Goal: Information Seeking & Learning: Find specific fact

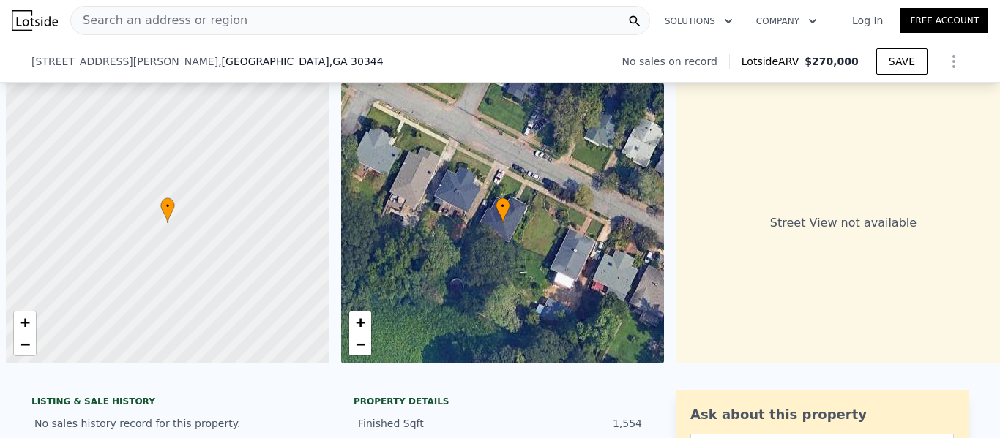
click at [227, 41] on div "[STREET_ADDRESS][PERSON_NAME] No sales on record Lotside ARV $270,000 SAVE" at bounding box center [499, 61] width 937 height 41
click at [220, 41] on div "[STREET_ADDRESS][PERSON_NAME] No sales on record Lotside ARV $270,000 SAVE" at bounding box center [499, 61] width 937 height 41
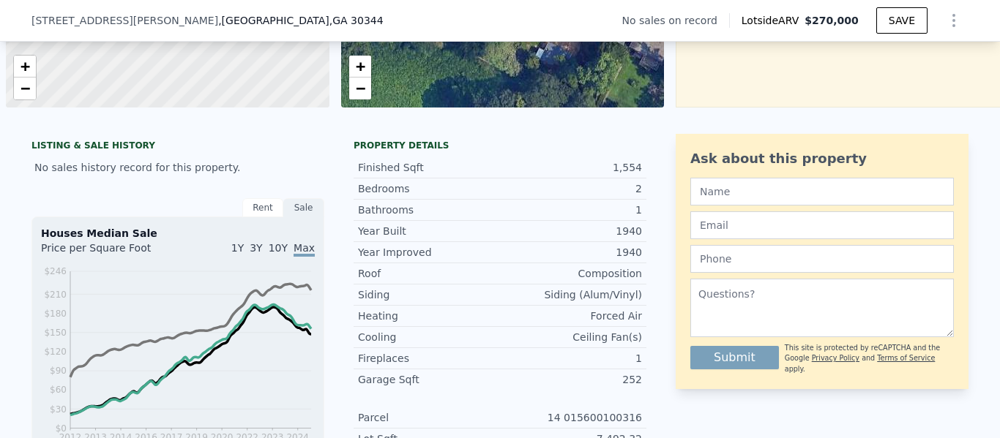
scroll to position [0, 6]
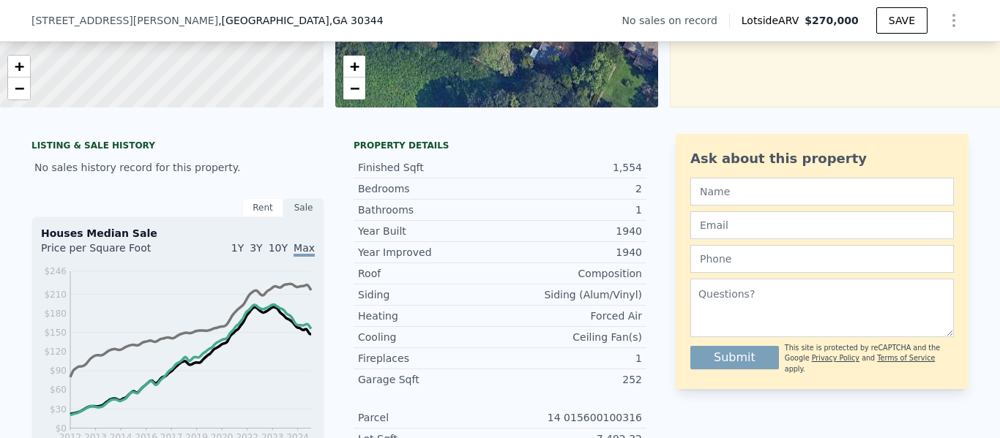
click at [221, 12] on div "[STREET_ADDRESS][PERSON_NAME] No sales on record Lotside ARV $270,000 SAVE" at bounding box center [499, 20] width 937 height 41
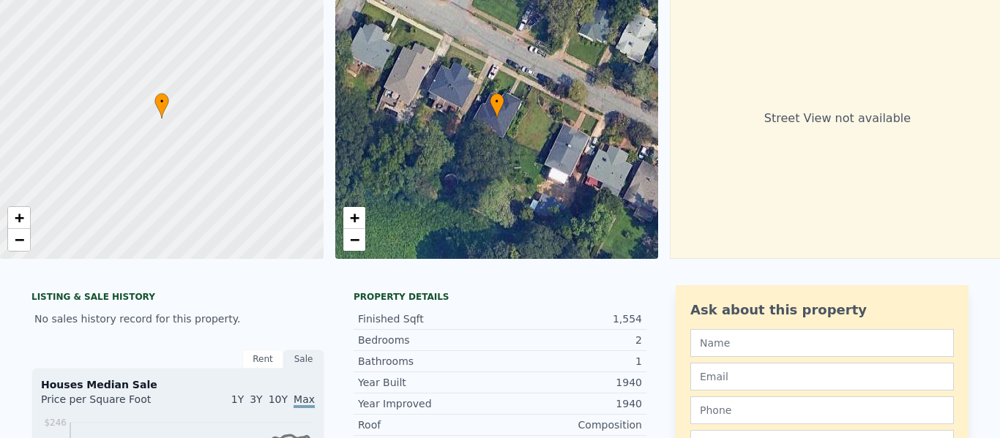
scroll to position [0, 0]
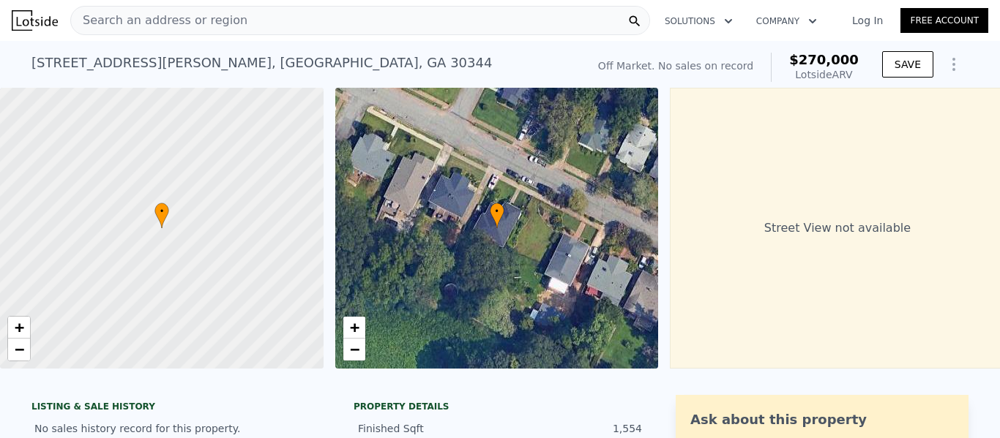
click at [290, 20] on div "Search an address or region" at bounding box center [360, 20] width 580 height 29
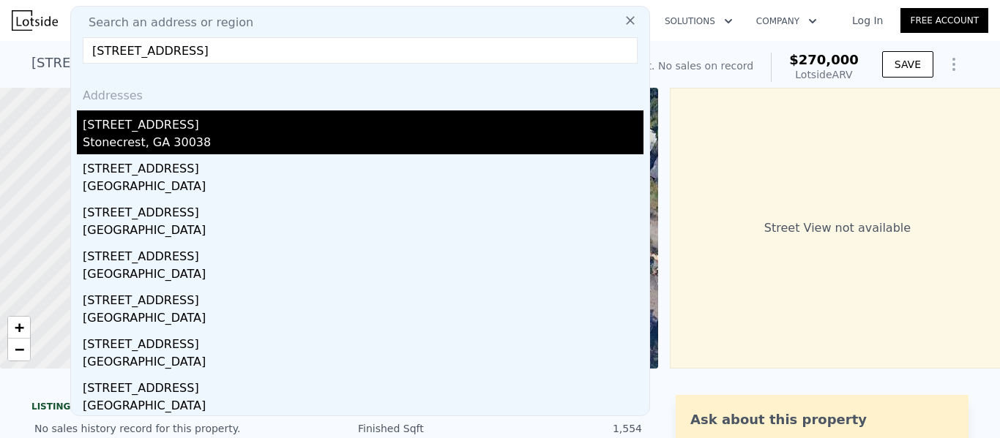
type input "[STREET_ADDRESS]"
click at [148, 127] on div "[STREET_ADDRESS]" at bounding box center [363, 122] width 561 height 23
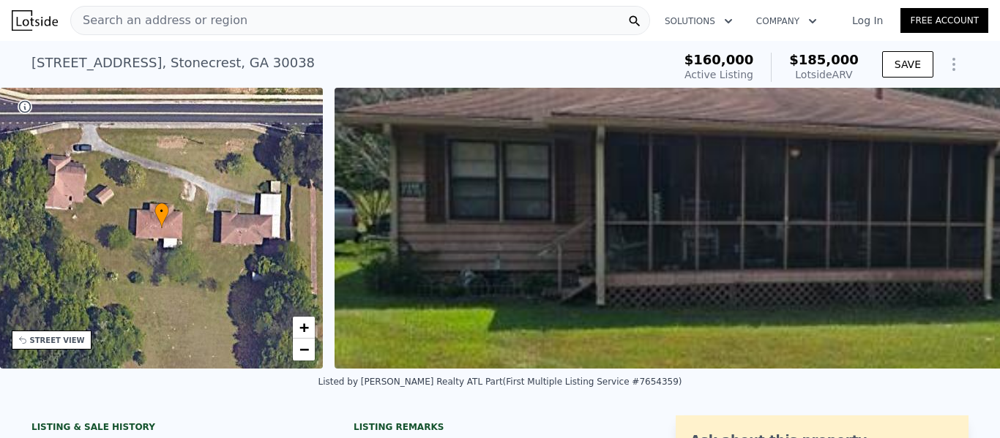
click at [47, 63] on div "[STREET_ADDRESS]" at bounding box center [172, 63] width 283 height 20
click at [136, 18] on span "Search an address or region" at bounding box center [159, 21] width 176 height 18
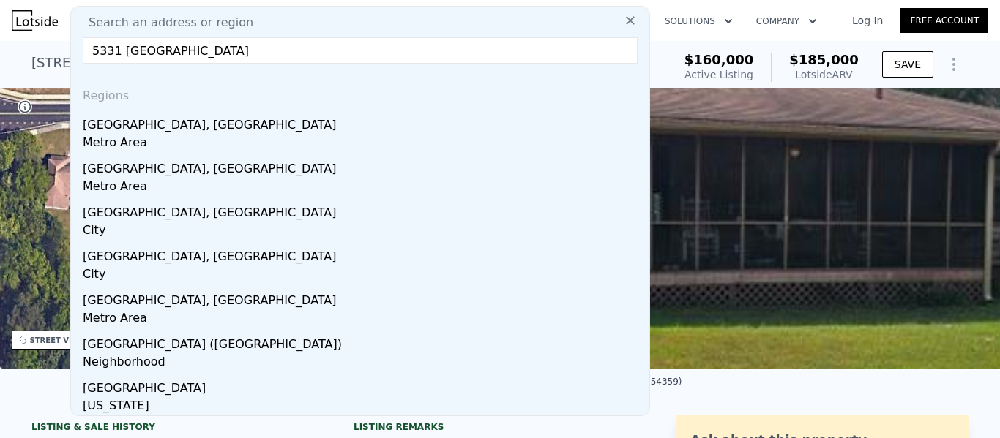
click at [165, 94] on div "Regions" at bounding box center [360, 92] width 566 height 35
click at [174, 56] on input "5331 [GEOGRAPHIC_DATA]" at bounding box center [360, 50] width 555 height 26
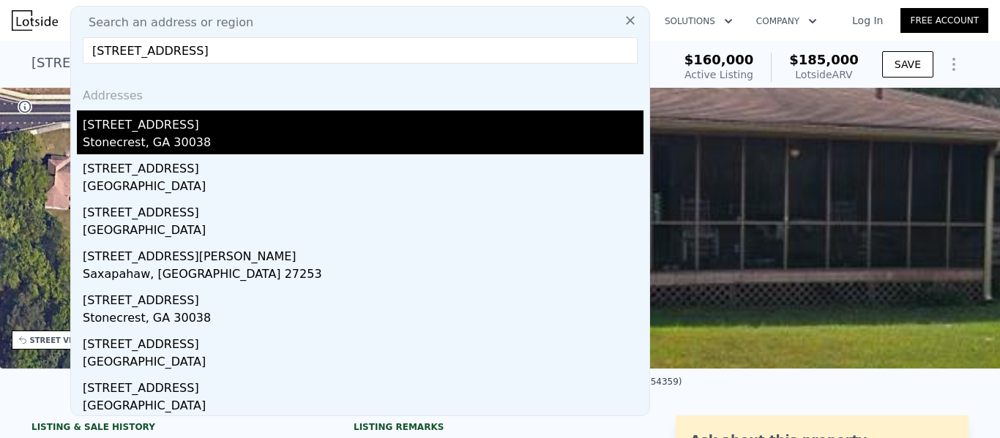
type input "[STREET_ADDRESS]"
click at [141, 128] on div "[STREET_ADDRESS]" at bounding box center [363, 122] width 561 height 23
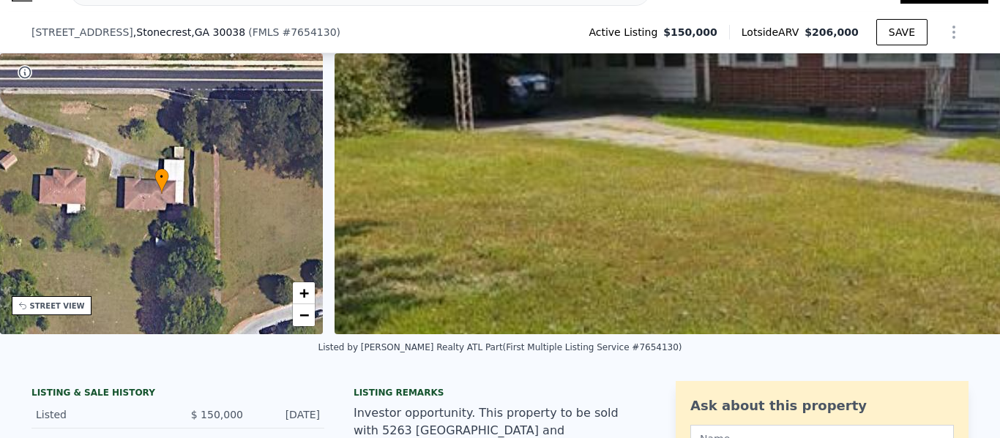
scroll to position [258, 0]
